Goal: Information Seeking & Learning: Check status

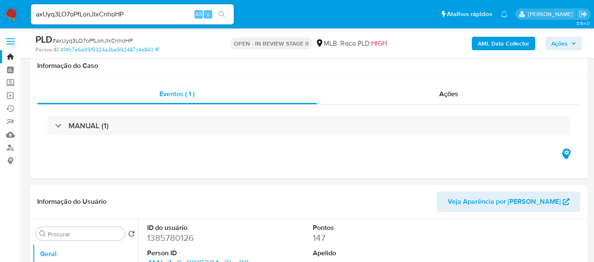
select select "10"
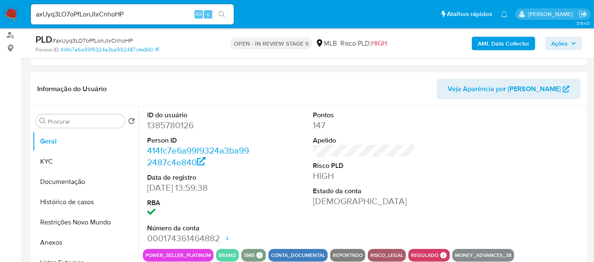
scroll to position [122, 0]
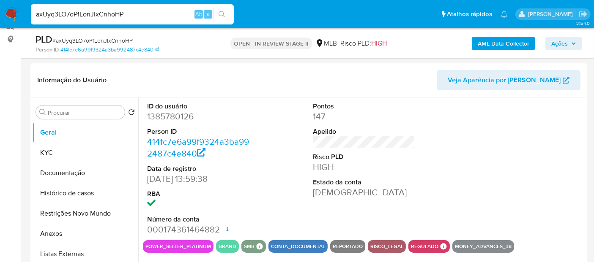
drag, startPoint x: 140, startPoint y: 14, endPoint x: 0, endPoint y: 15, distance: 139.8
click at [0, 15] on nav "Pausado Ver notificaciones axUyq3LO7oPfLonJIxCnhoHP Alt s Atalhos rápidos Presi…" at bounding box center [297, 14] width 594 height 28
paste input "K8VBjAHfSTcZikBgmbyhbrMh"
type input "K8VBjAHfSTcZikBgmbyhbrMh"
click at [215, 10] on button "search-icon" at bounding box center [221, 14] width 17 height 12
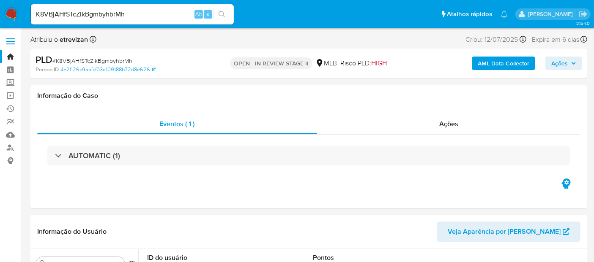
select select "10"
drag, startPoint x: 123, startPoint y: 11, endPoint x: 0, endPoint y: 11, distance: 123.4
click at [0, 11] on nav "Pausado Ver notificaciones K8VBjAHfSTcZikBgmbyhbrMh Alt s Atalhos rápidos Presi…" at bounding box center [297, 14] width 594 height 28
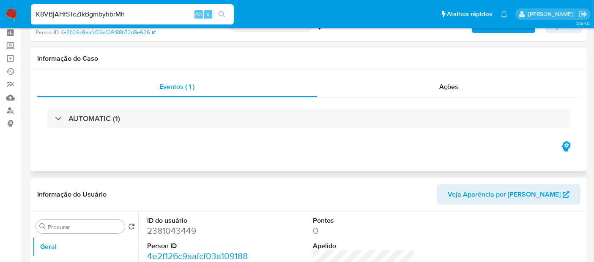
scroll to position [94, 0]
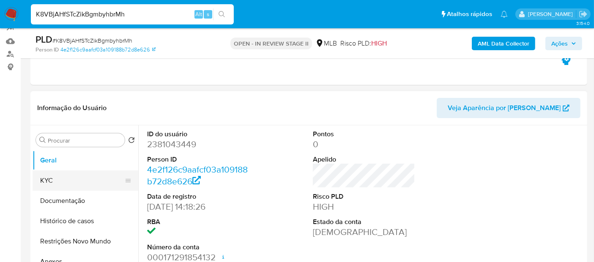
click at [49, 185] on button "KYC" at bounding box center [82, 181] width 99 height 20
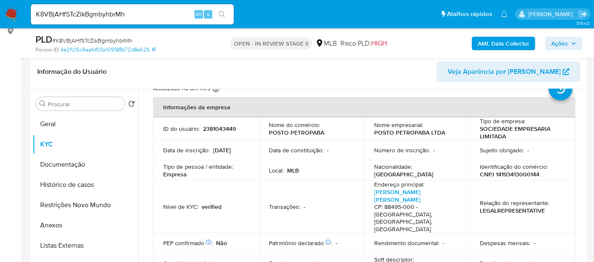
scroll to position [47, 0]
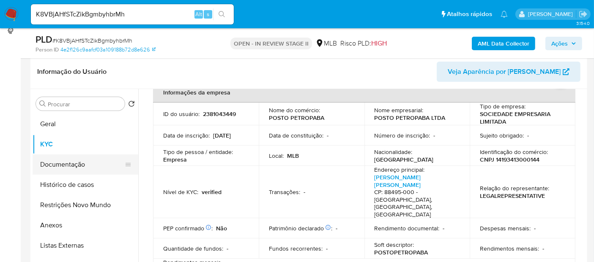
click at [60, 165] on button "Documentação" at bounding box center [82, 165] width 99 height 20
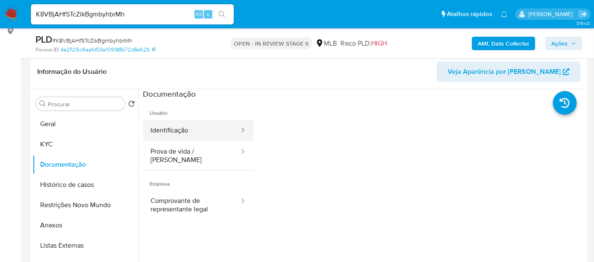
click at [181, 128] on button "Identificação" at bounding box center [191, 131] width 97 height 22
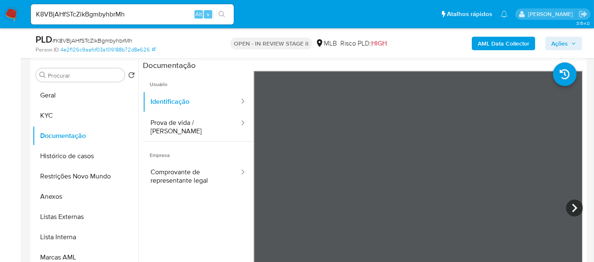
scroll to position [180, 0]
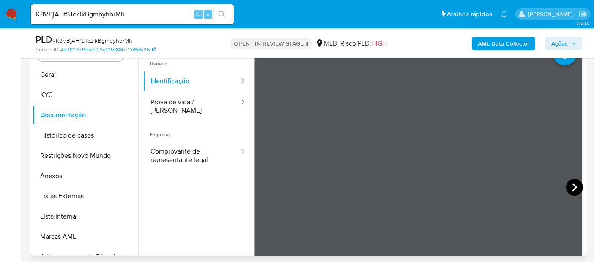
click at [566, 186] on icon at bounding box center [574, 187] width 17 height 17
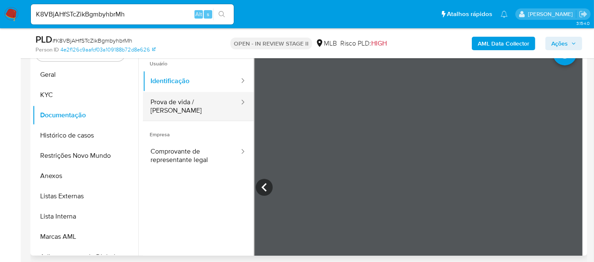
click at [186, 104] on button "Prova de vida / [PERSON_NAME]" at bounding box center [191, 106] width 97 height 29
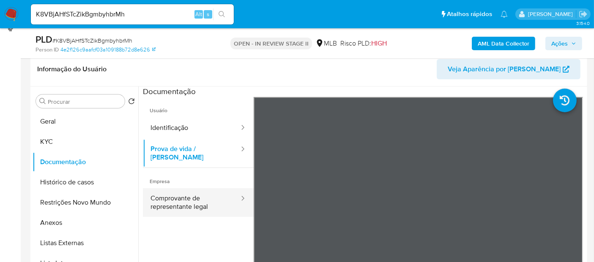
scroll to position [133, 0]
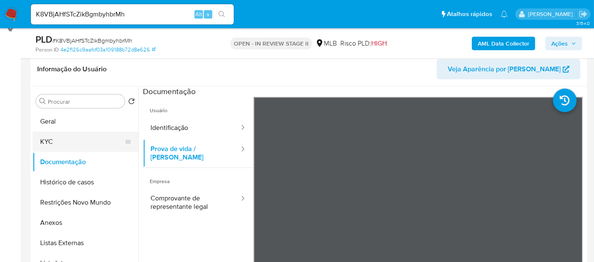
click at [57, 143] on button "KYC" at bounding box center [82, 142] width 99 height 20
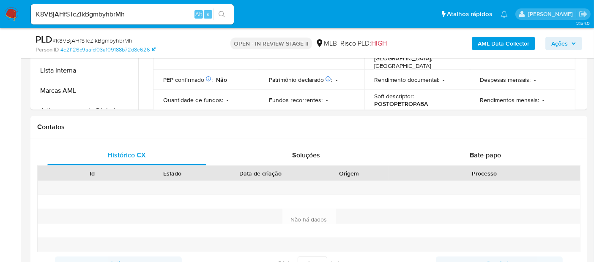
scroll to position [330, 0]
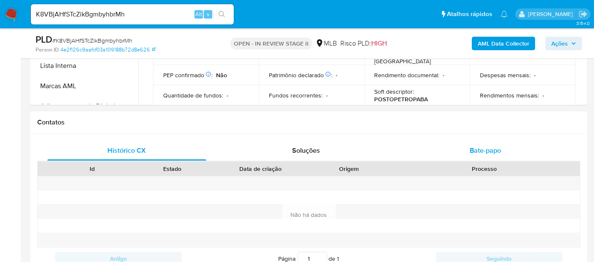
click at [490, 151] on span "Bate-papo" at bounding box center [484, 151] width 31 height 10
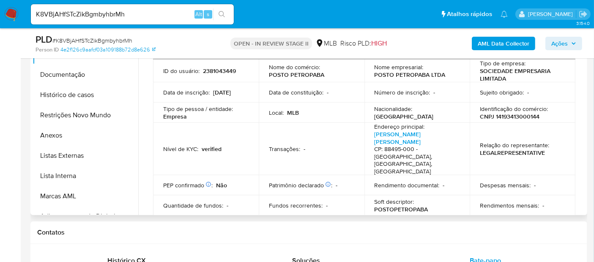
scroll to position [188, 0]
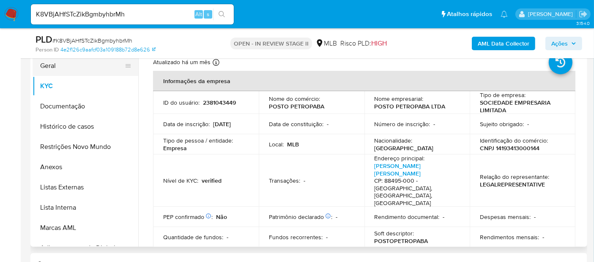
click at [56, 65] on button "Geral" at bounding box center [82, 66] width 99 height 20
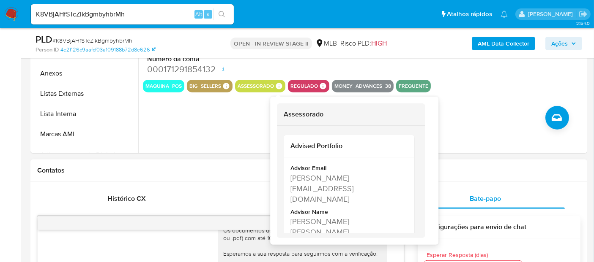
scroll to position [0, 0]
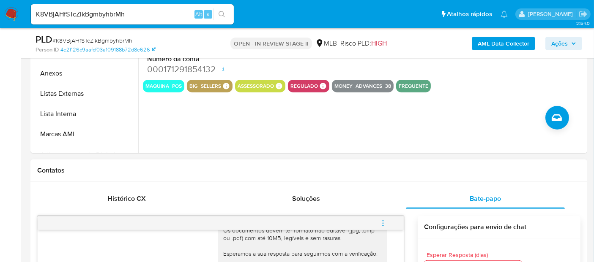
drag, startPoint x: 414, startPoint y: 147, endPoint x: 400, endPoint y: 180, distance: 36.4
drag, startPoint x: 415, startPoint y: 147, endPoint x: 350, endPoint y: 123, distance: 69.8
drag, startPoint x: 414, startPoint y: 144, endPoint x: 414, endPoint y: 154, distance: 9.7
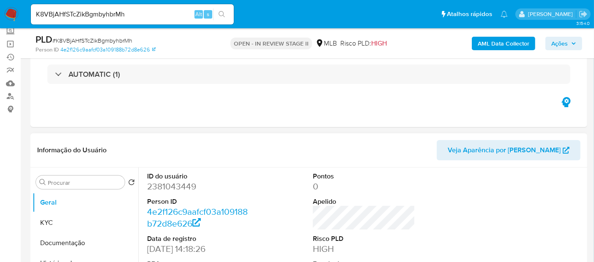
scroll to position [94, 0]
